Goal: Check status

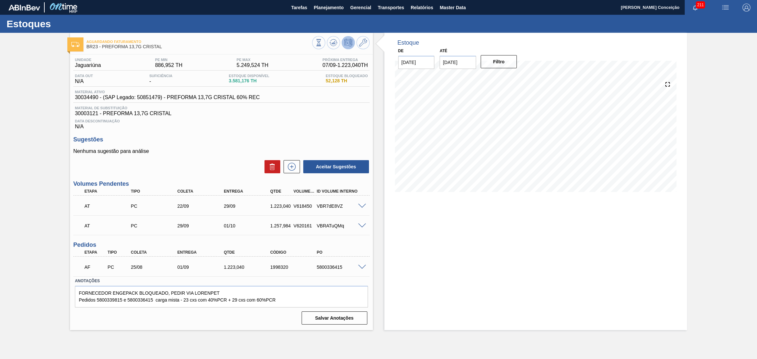
click at [712, 160] on div "Aguardando Faturamento BR23 - PREFORMA 13,7G CRISTAL Unidade Jaguariúna PE MIN …" at bounding box center [378, 182] width 757 height 298
click at [321, 117] on div "Data Descontinuação N/A" at bounding box center [221, 123] width 296 height 13
click at [395, 293] on div "Estoque De [DATE] Até [DATE] Filtro" at bounding box center [535, 182] width 303 height 298
click at [314, 101] on div "Material ativo 30034490 - (SAP Legado: 50851479) - PREFORMA 13,7G CRISTAL 60% R…" at bounding box center [221, 96] width 296 height 13
